Goal: Book appointment/travel/reservation

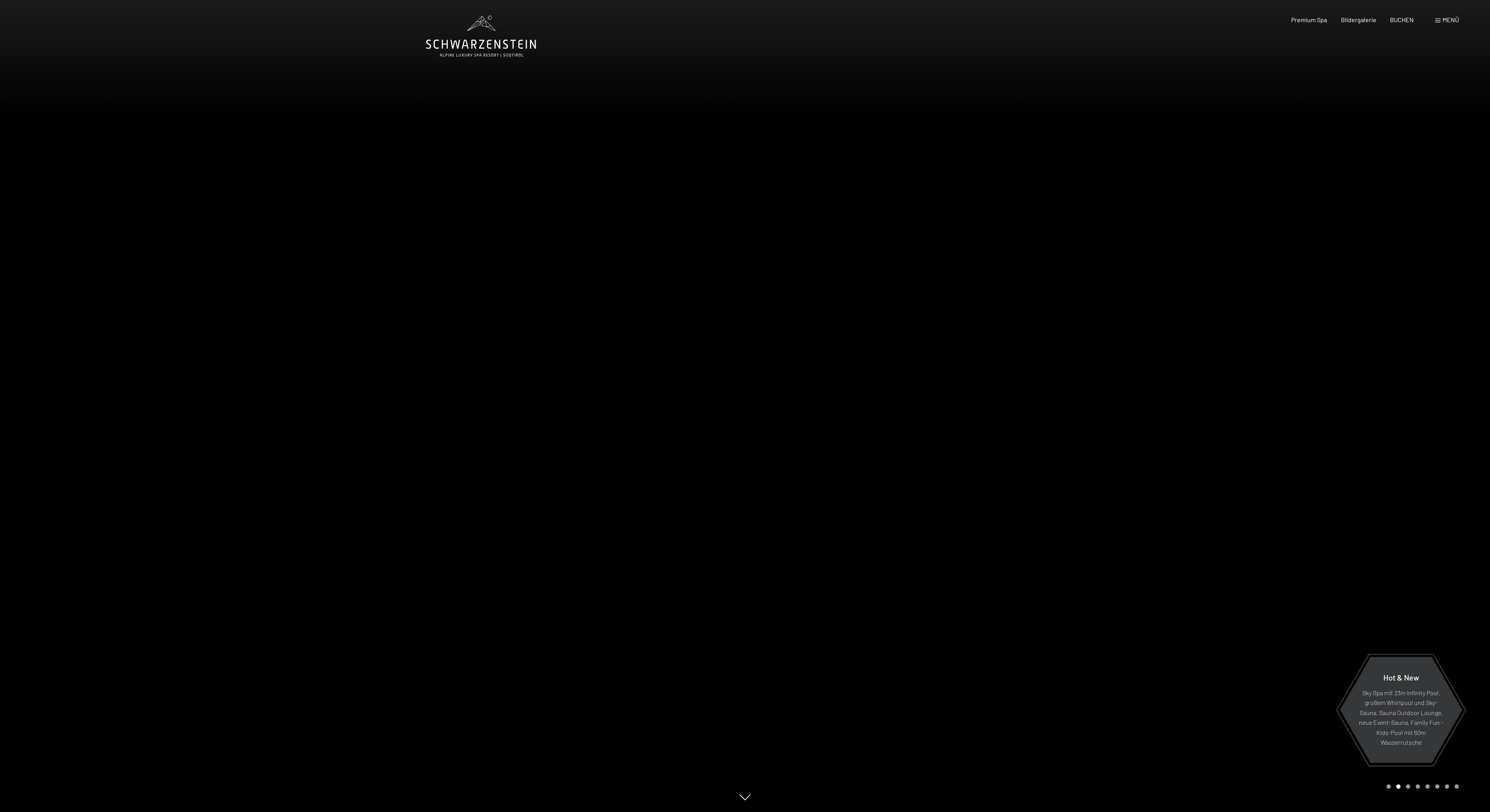
drag, startPoint x: 1244, startPoint y: 811, endPoint x: 1237, endPoint y: 811, distance: 7.0
click at [1242, 811] on div at bounding box center [1118, 406] width 745 height 812
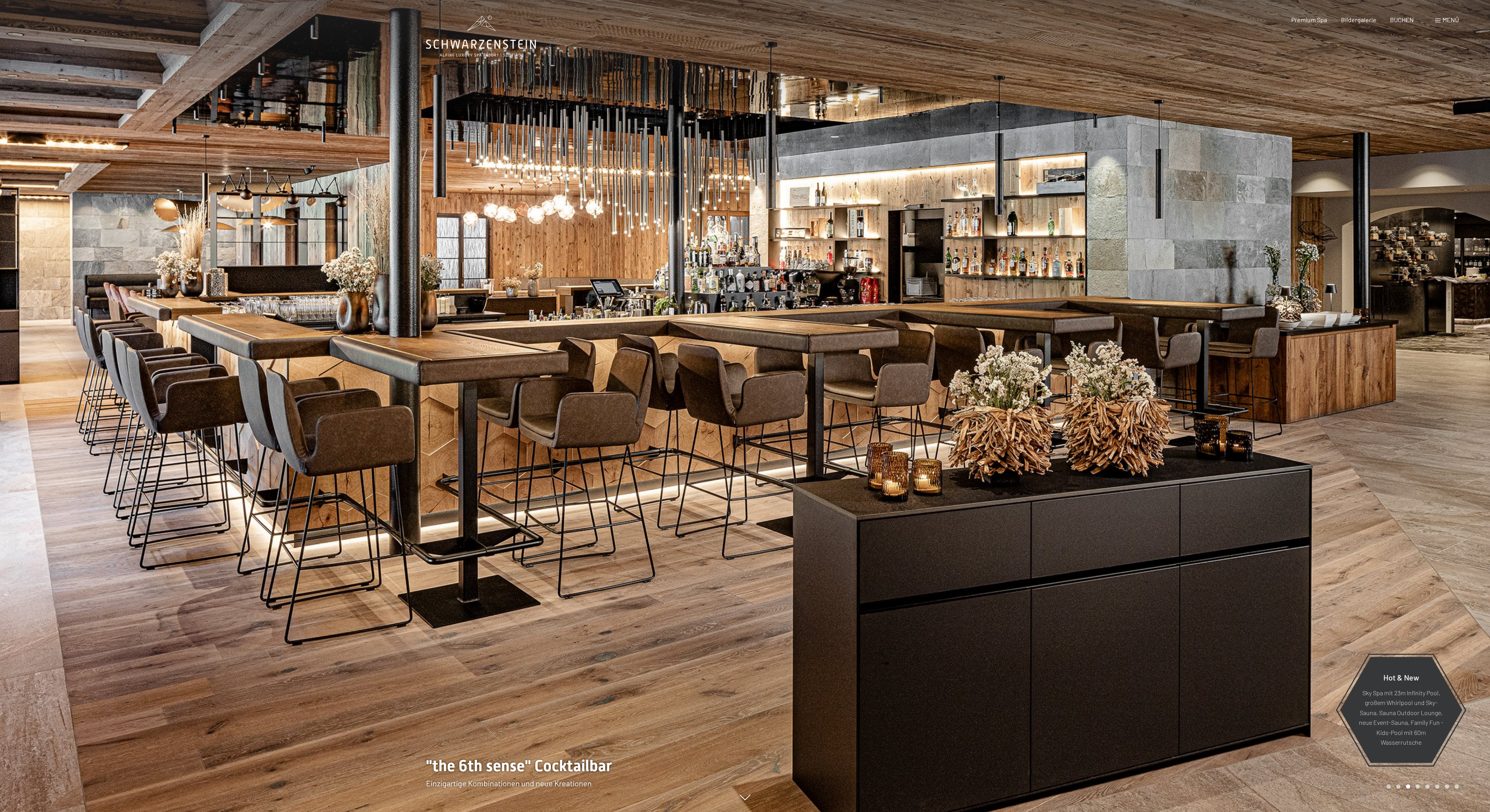
click at [552, 759] on div at bounding box center [372, 406] width 745 height 812
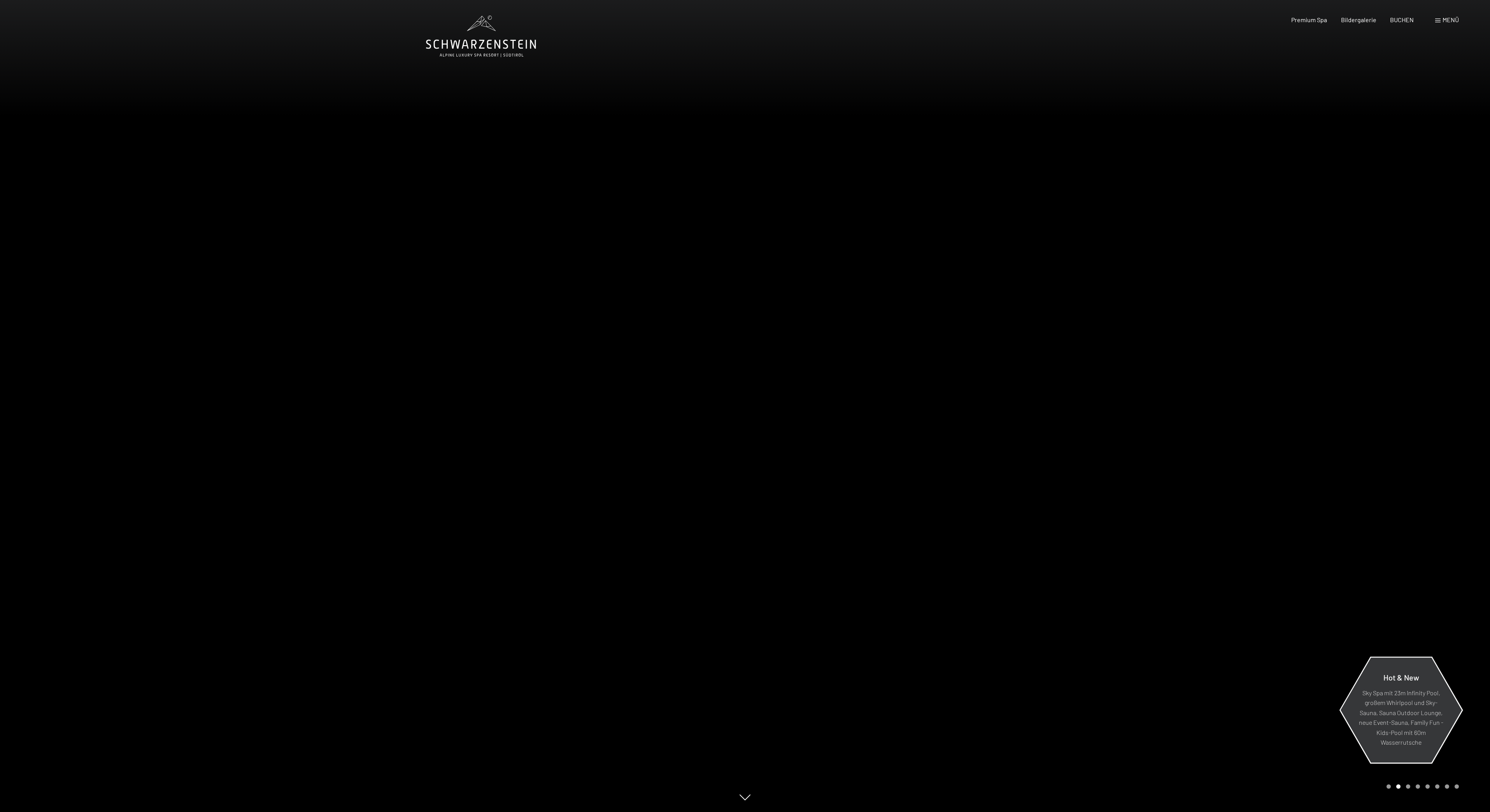
click at [1412, 681] on span "Hot & New" at bounding box center [1402, 677] width 36 height 9
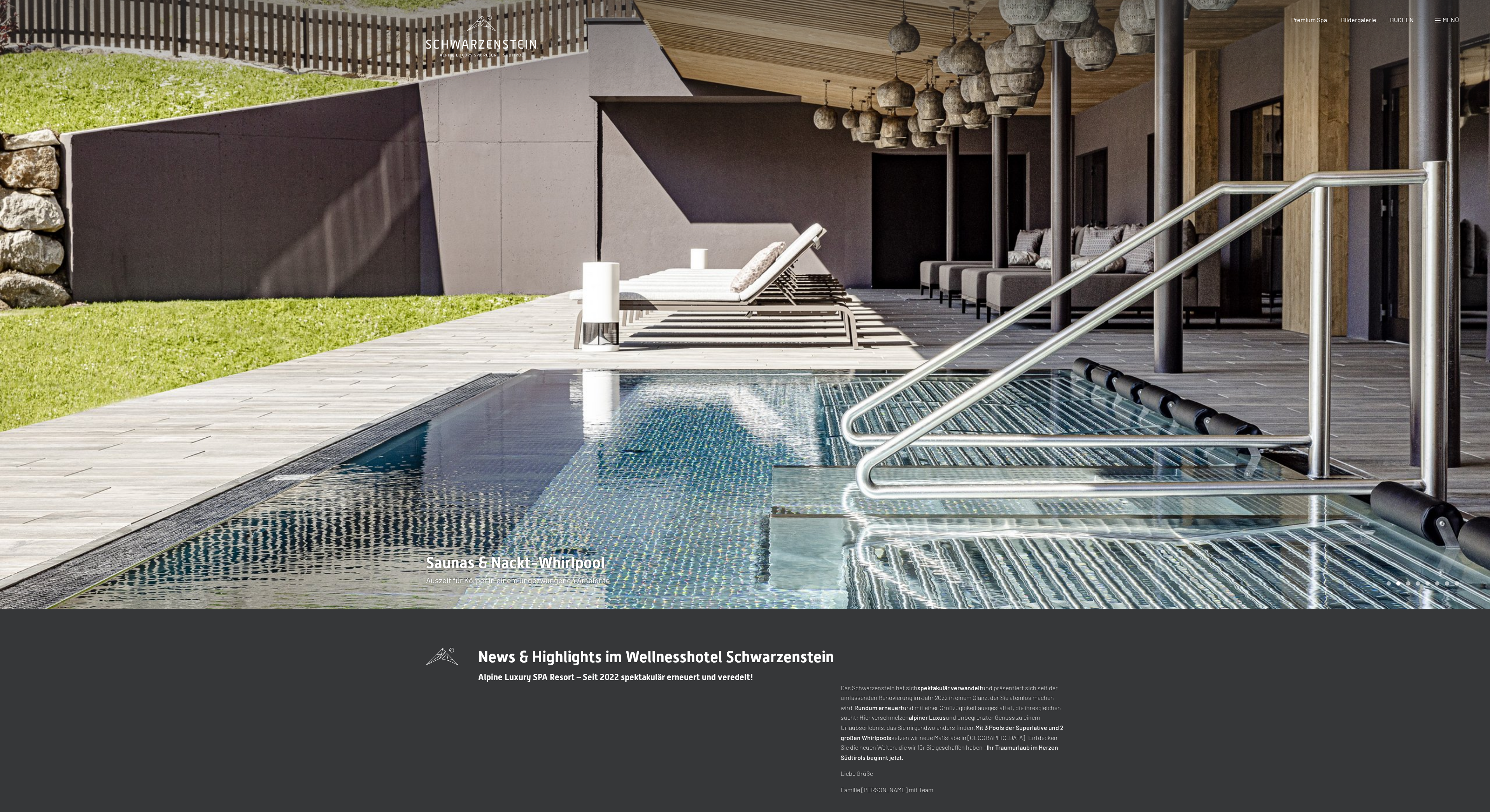
drag, startPoint x: 564, startPoint y: 555, endPoint x: 566, endPoint y: 560, distance: 5.4
click at [565, 555] on div at bounding box center [372, 304] width 745 height 609
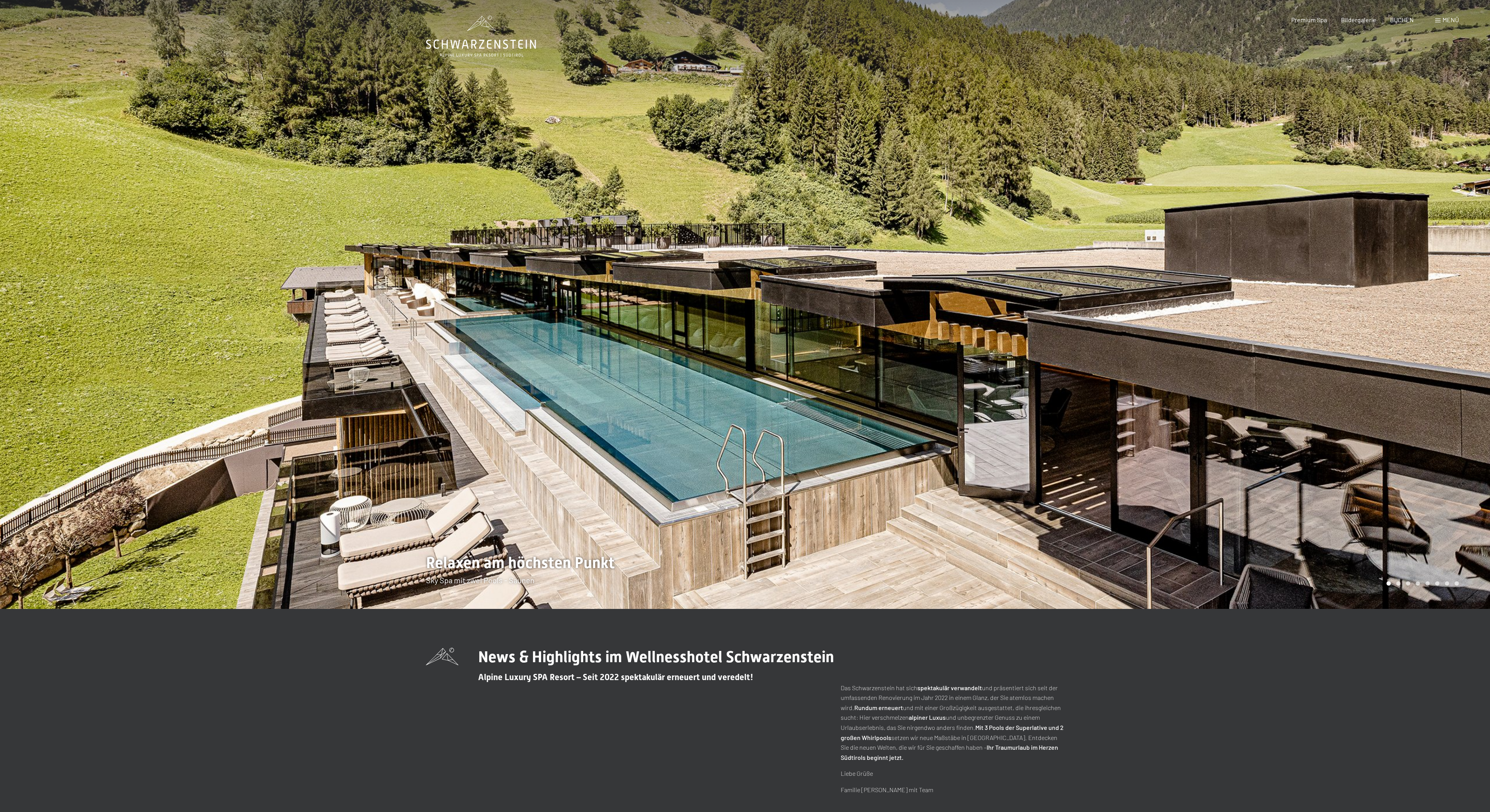
click at [559, 571] on div at bounding box center [372, 304] width 745 height 609
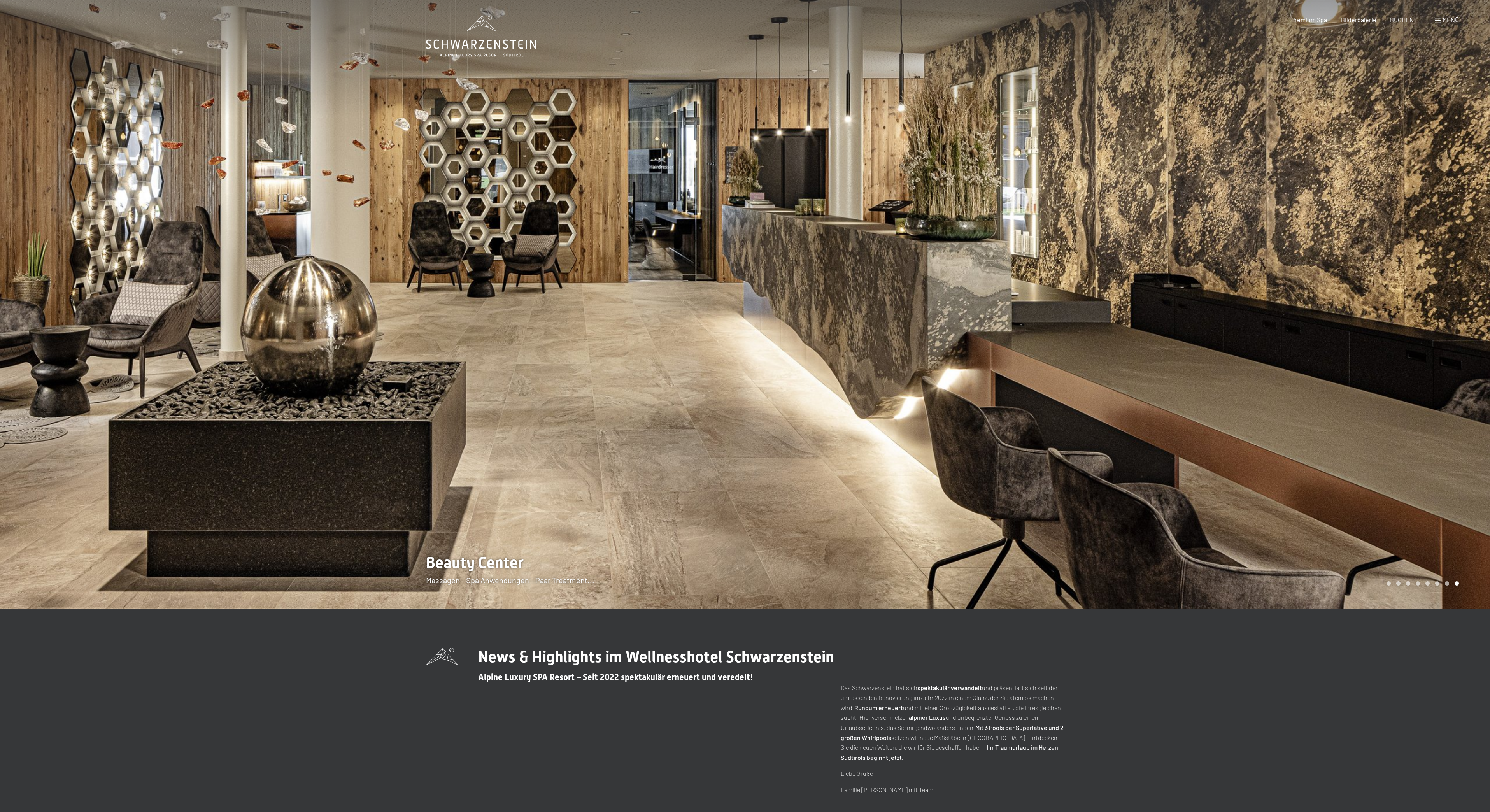
click at [475, 569] on div at bounding box center [372, 304] width 745 height 609
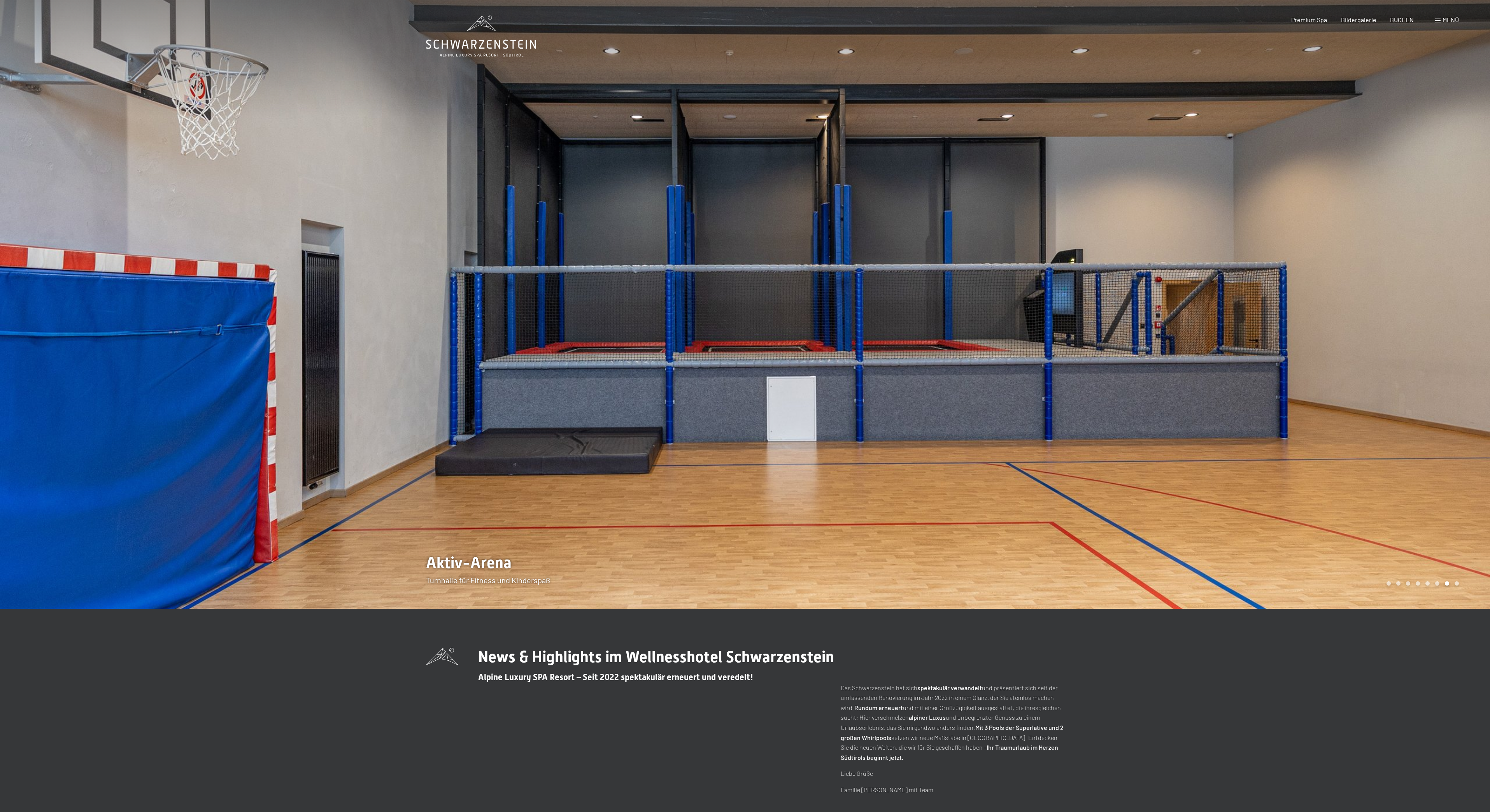
click at [491, 573] on div at bounding box center [372, 304] width 745 height 609
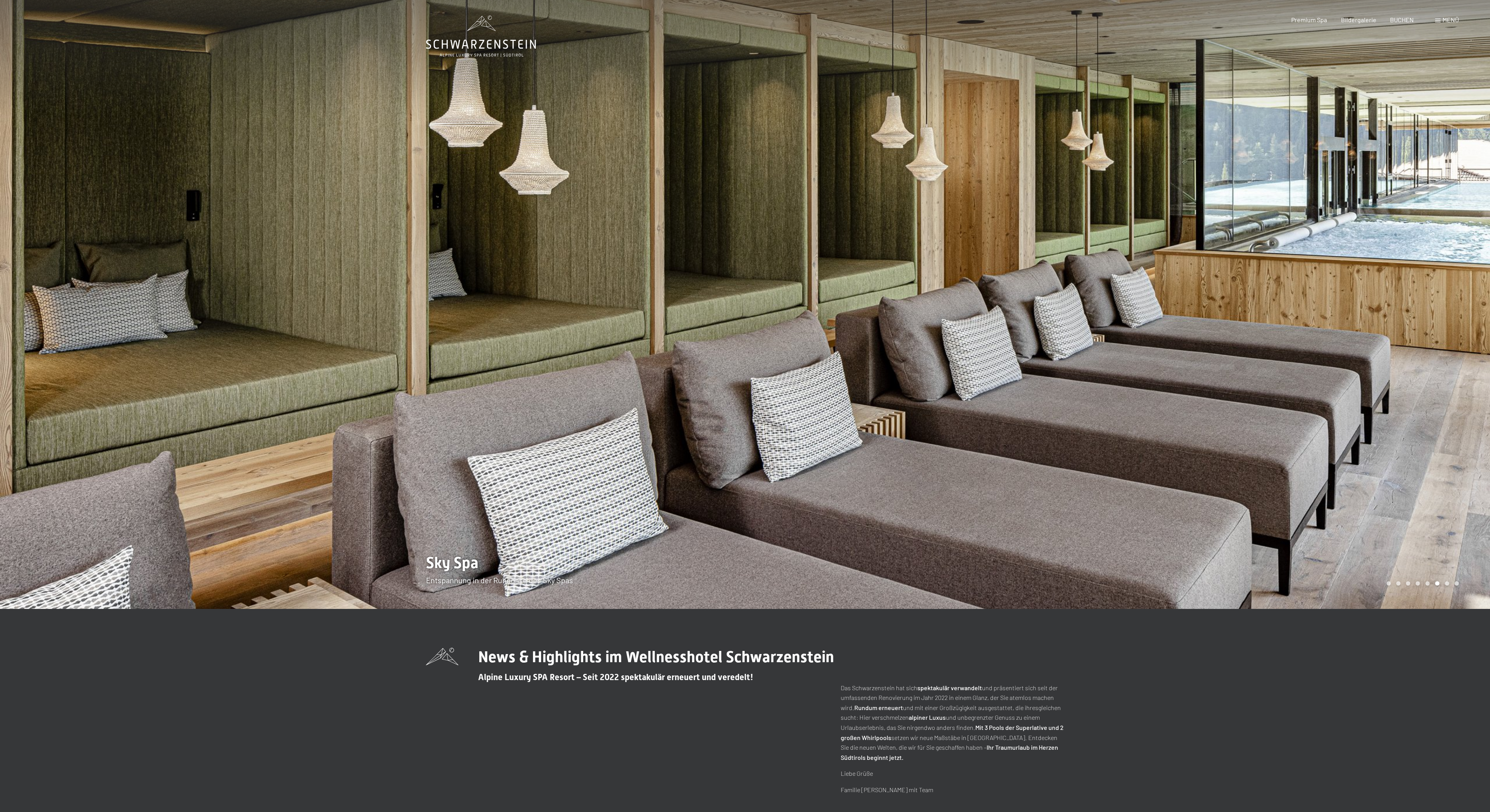
click at [468, 572] on div at bounding box center [372, 304] width 745 height 609
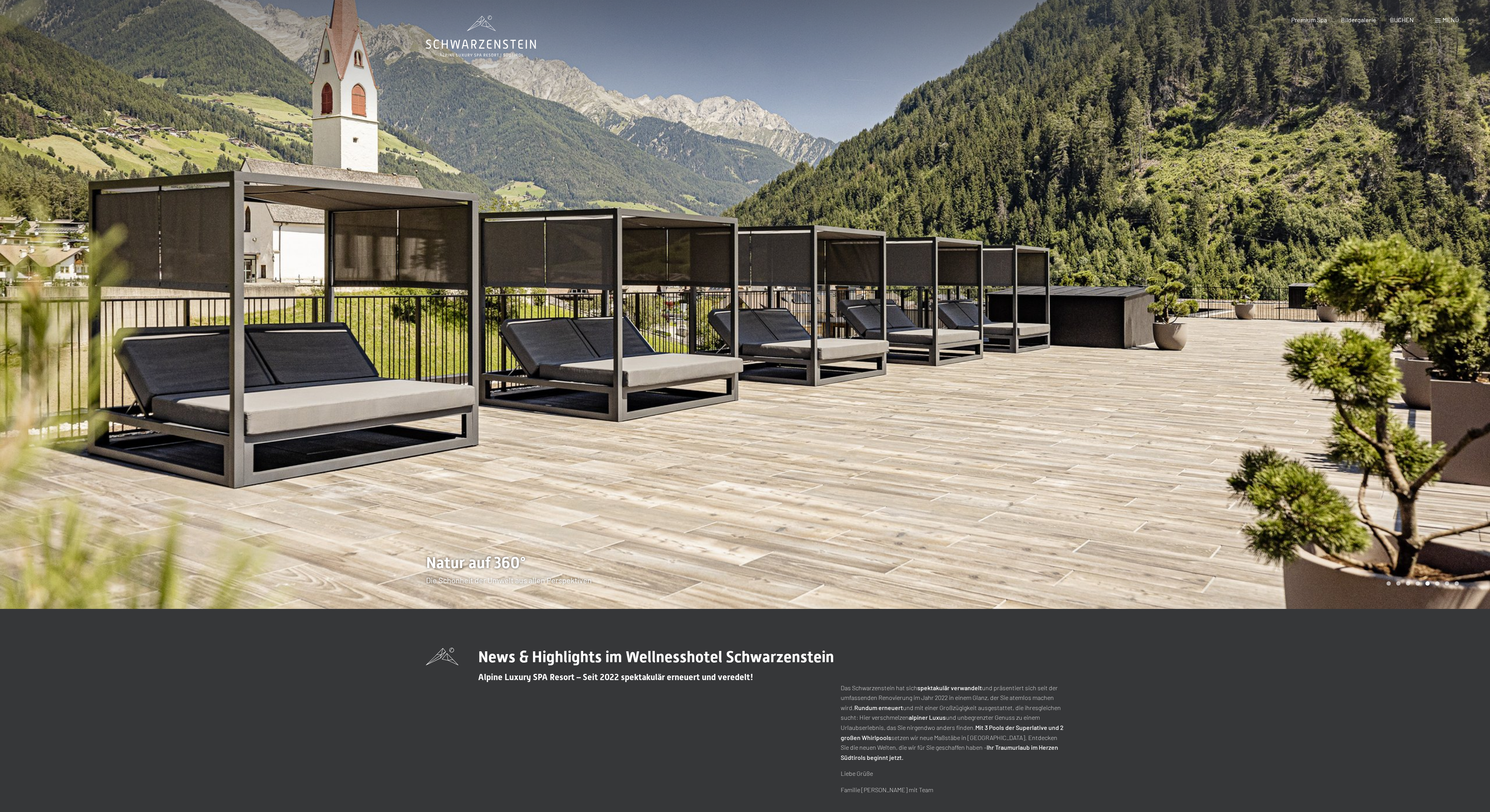
click at [468, 572] on div at bounding box center [372, 304] width 745 height 609
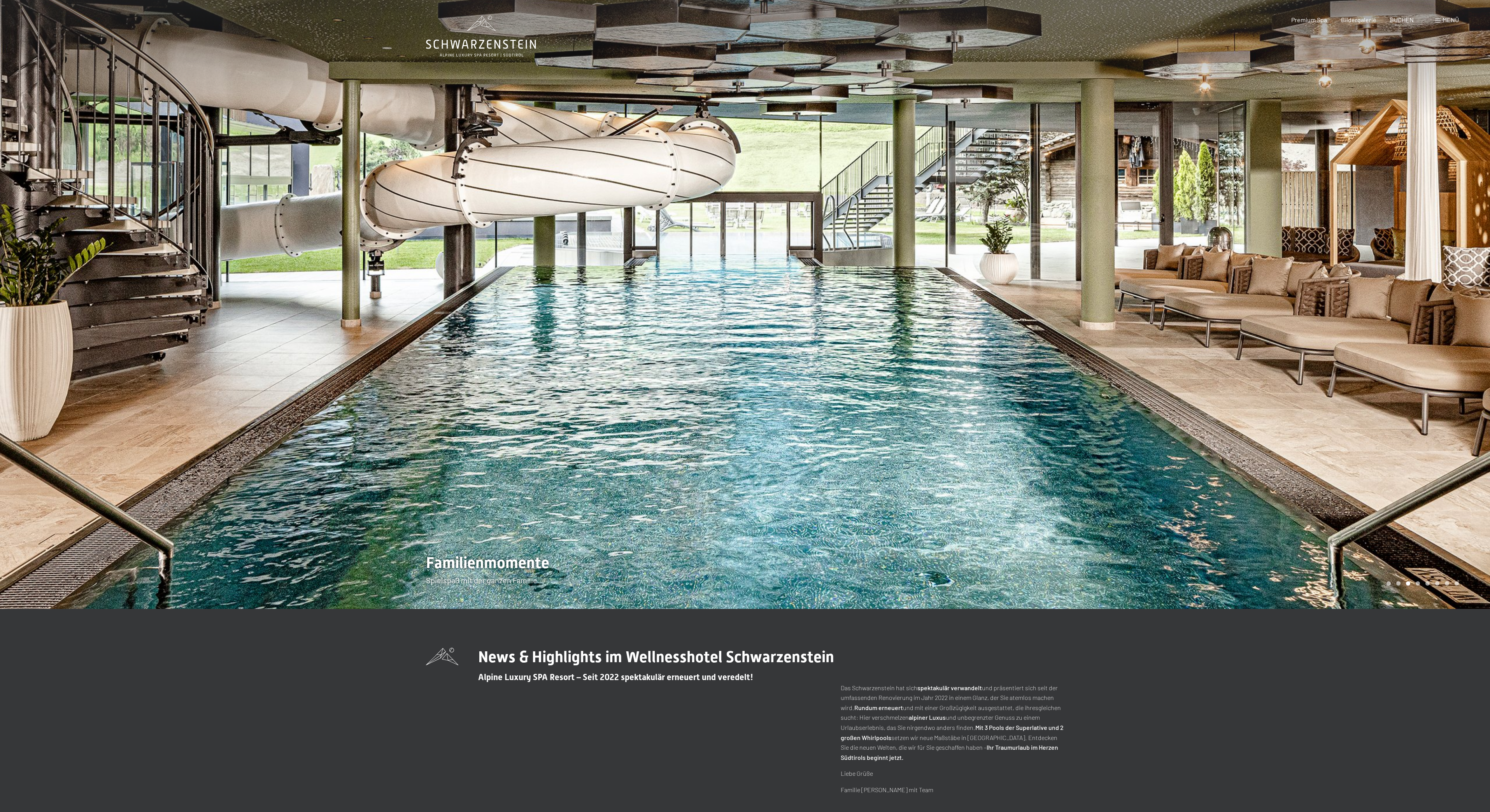
click at [468, 572] on div at bounding box center [372, 304] width 745 height 609
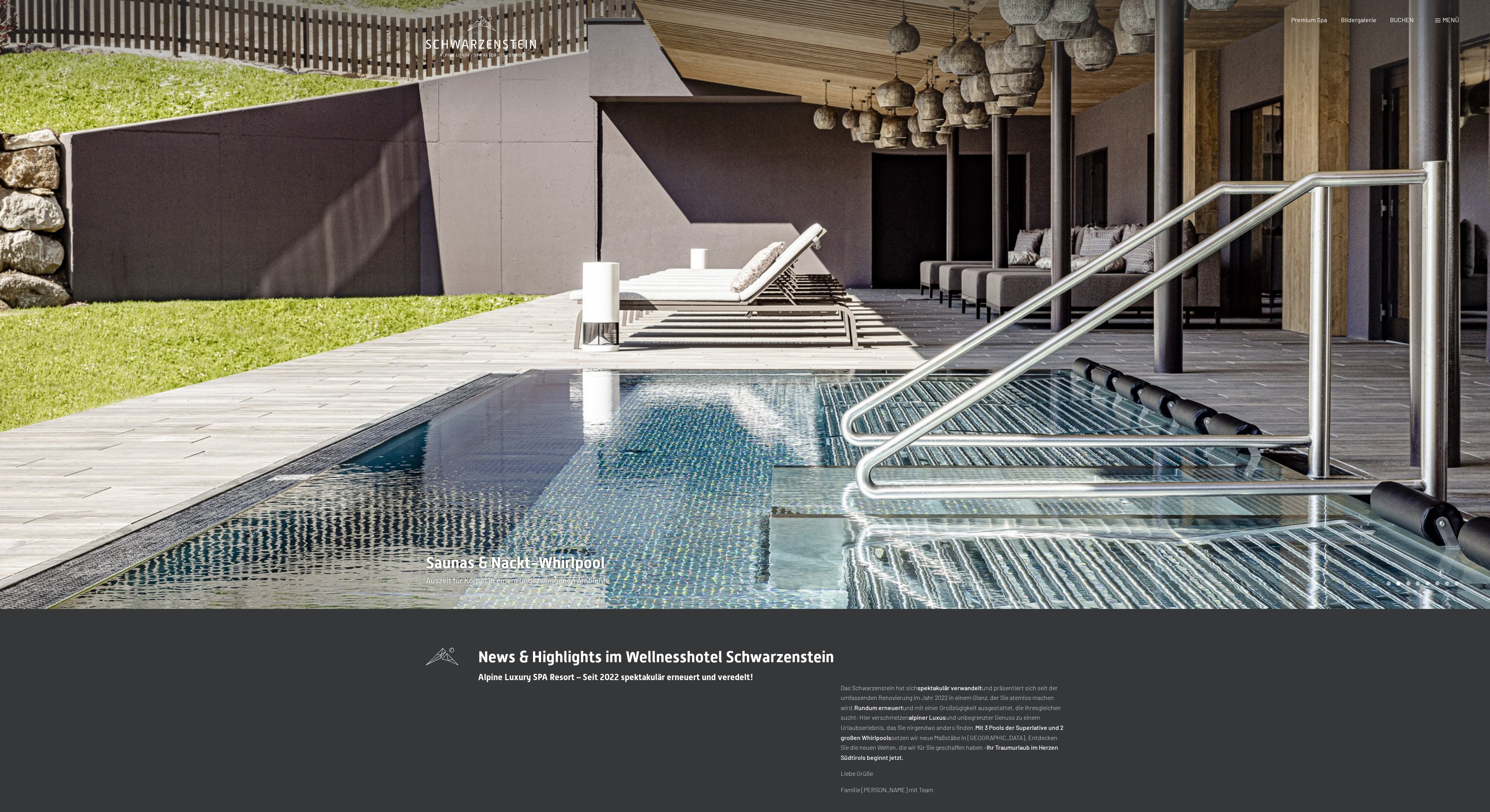
click at [470, 570] on div at bounding box center [372, 304] width 745 height 609
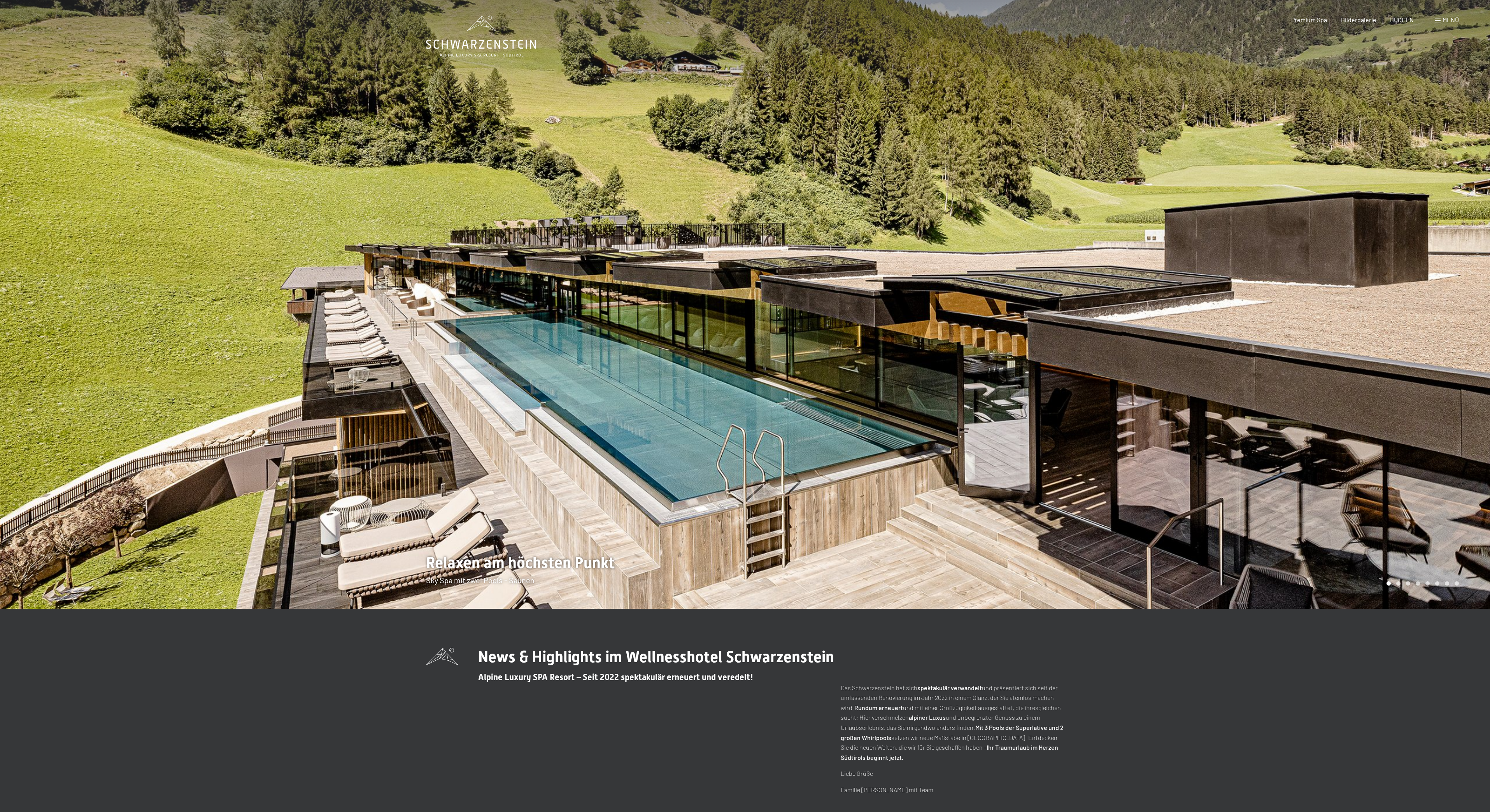
click at [485, 39] on icon at bounding box center [481, 36] width 110 height 42
click at [917, 791] on p "Familie Zimmerhofer mit Team" at bounding box center [952, 789] width 223 height 10
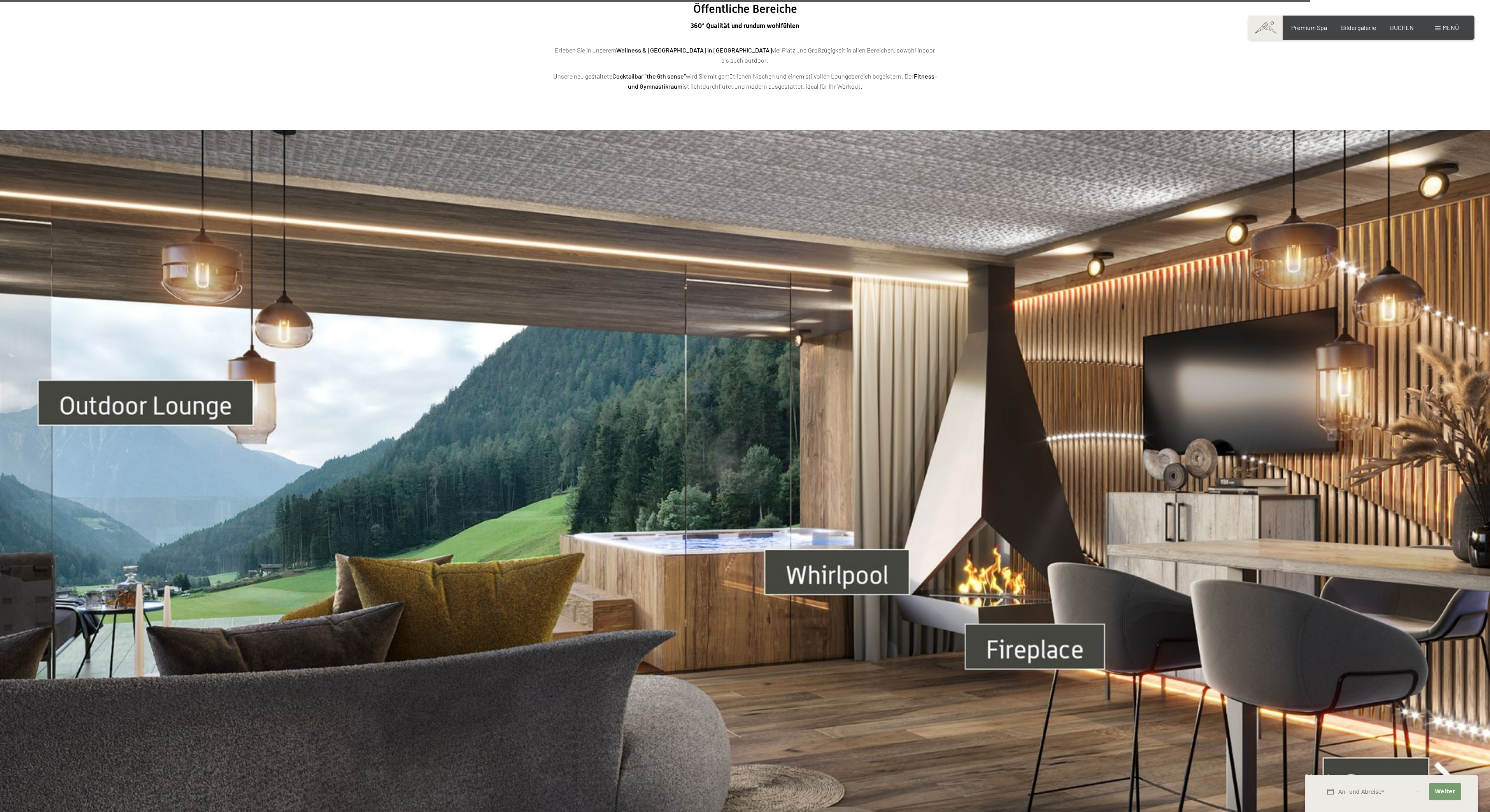
scroll to position [4783, 0]
click at [829, 553] on img at bounding box center [745, 548] width 1490 height 838
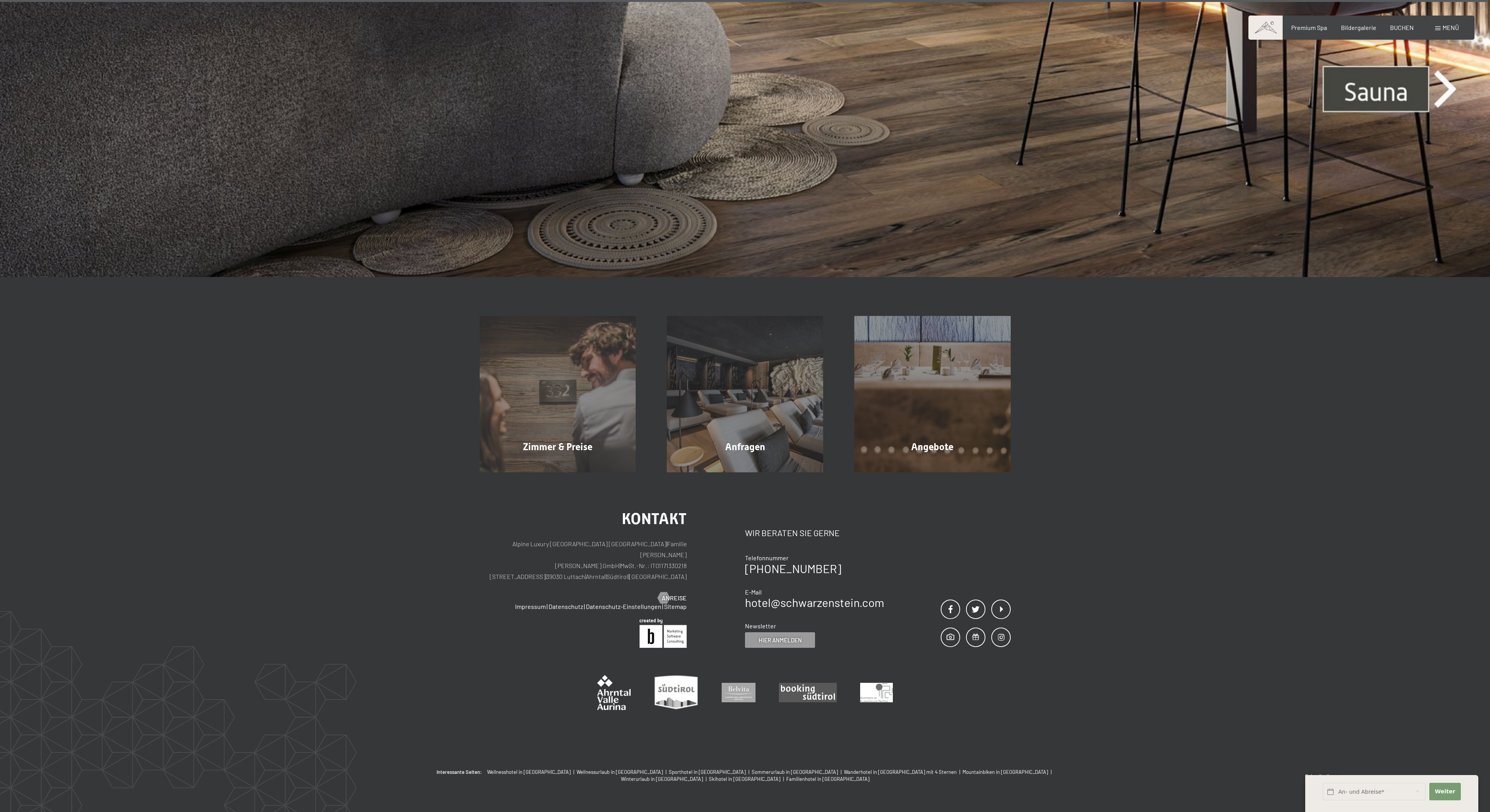
scroll to position [5474, 0]
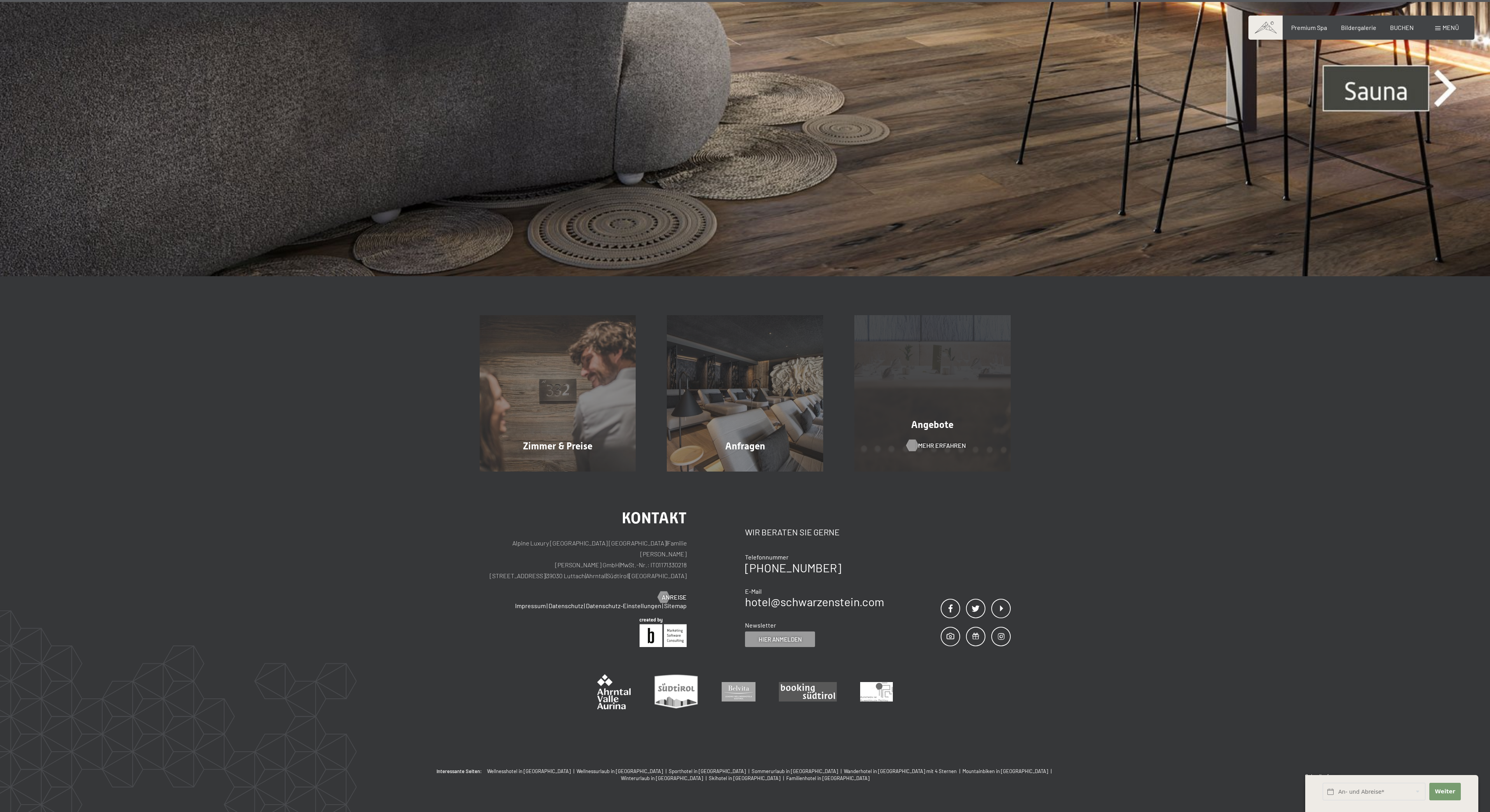
click at [924, 441] on span "Mehr erfahren" at bounding box center [942, 445] width 48 height 9
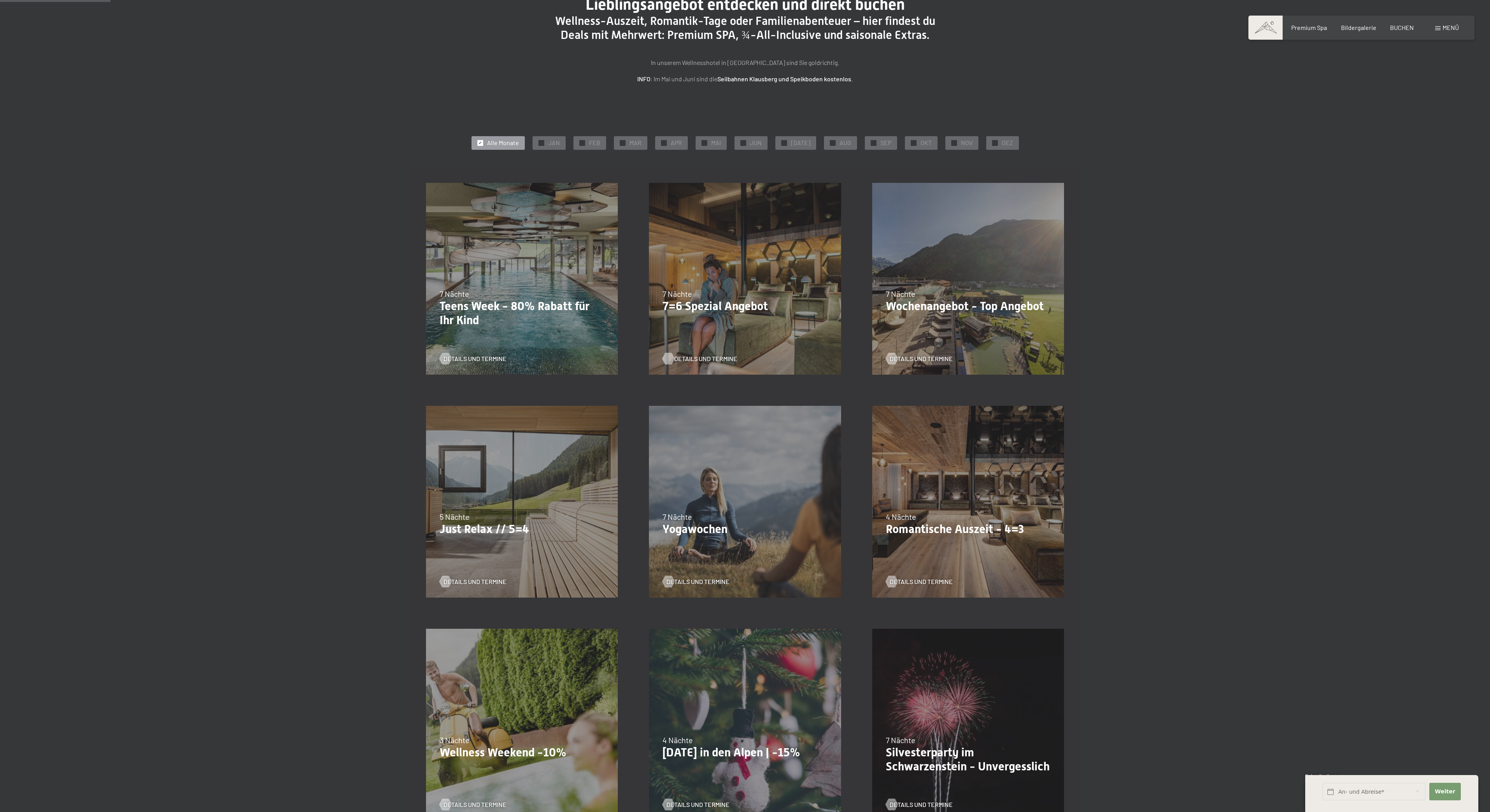
scroll to position [83, 0]
click at [697, 361] on span "Details und Termine" at bounding box center [706, 359] width 63 height 9
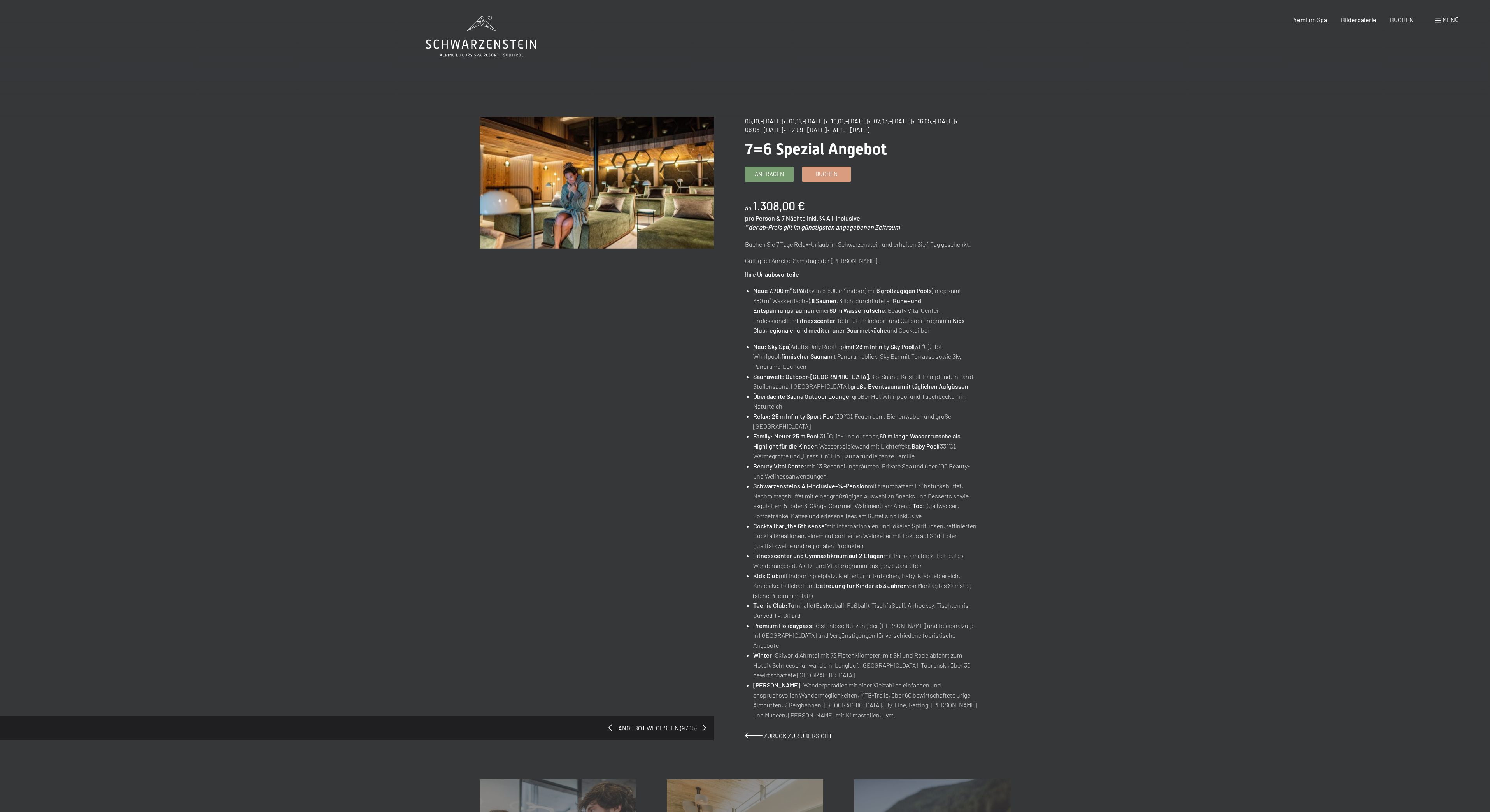
click at [955, 121] on span "• 16.05.–[DATE]" at bounding box center [933, 120] width 42 height 8
click at [912, 119] on span "• 07.03.–[DATE]" at bounding box center [890, 120] width 43 height 8
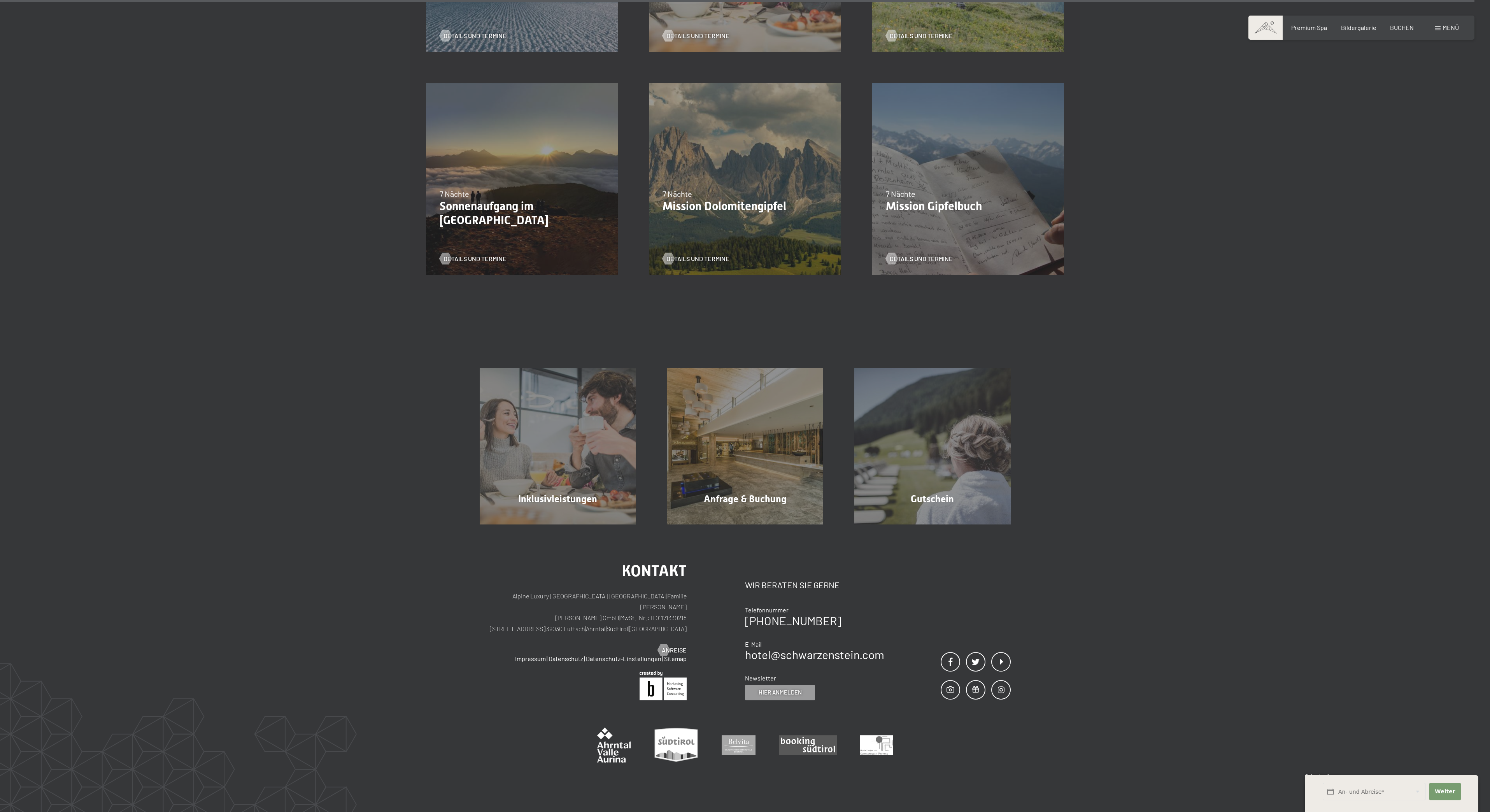
scroll to position [1134, 0]
